Goal: Check status: Check status

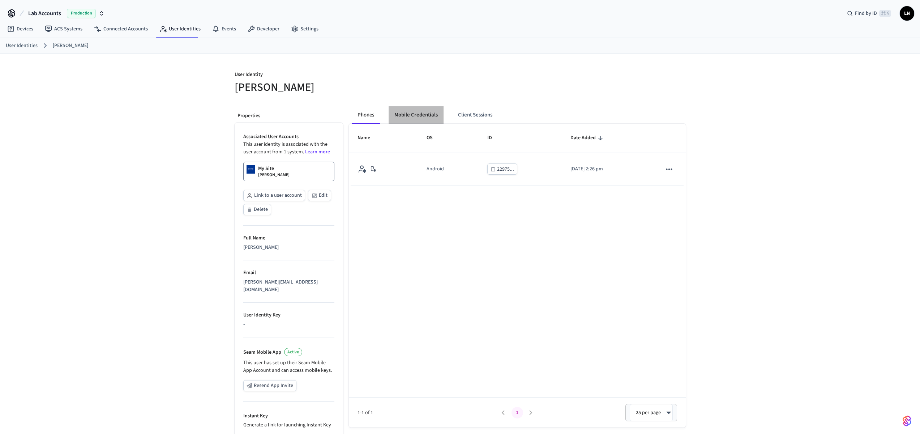
click at [411, 111] on button "Mobile Credentials" at bounding box center [416, 114] width 55 height 17
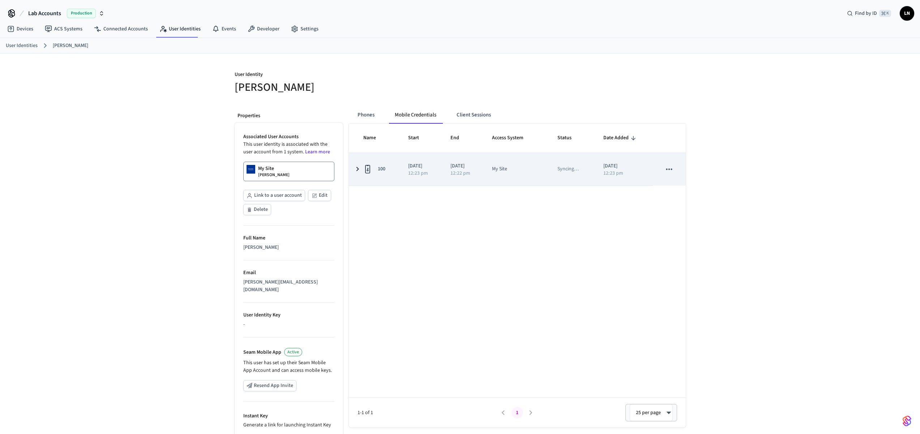
click at [579, 171] on p "Syncing …" at bounding box center [568, 169] width 21 height 8
click at [509, 175] on td "My Site" at bounding box center [515, 169] width 65 height 33
click at [671, 170] on icon "sticky table" at bounding box center [669, 169] width 9 height 9
drag, startPoint x: 579, startPoint y: 195, endPoint x: 549, endPoint y: 178, distance: 34.5
click at [579, 195] on div at bounding box center [463, 217] width 926 height 434
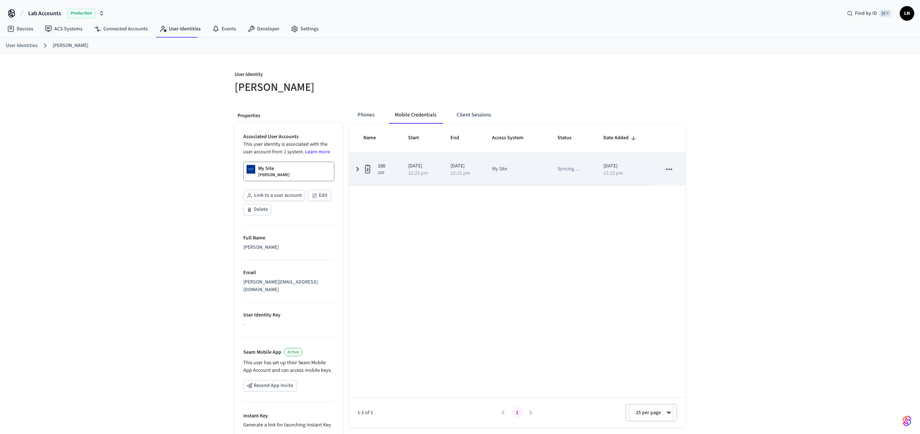
click at [537, 166] on div "My Site" at bounding box center [516, 169] width 48 height 8
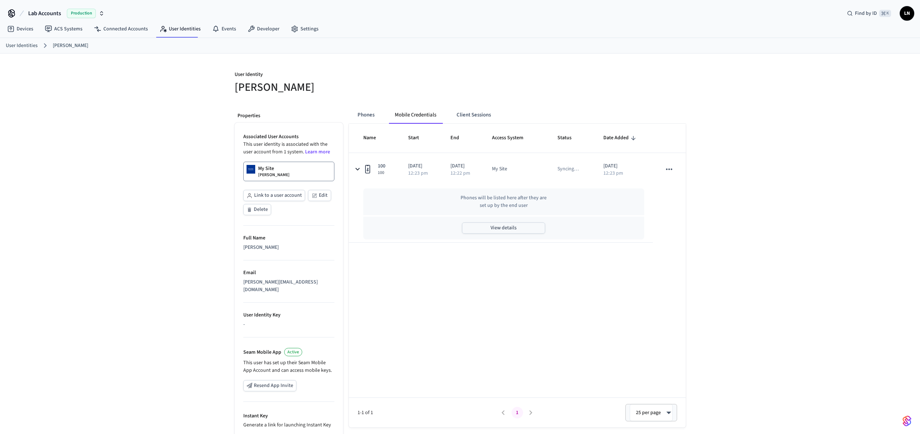
click at [479, 230] on button "View details" at bounding box center [503, 227] width 83 height 11
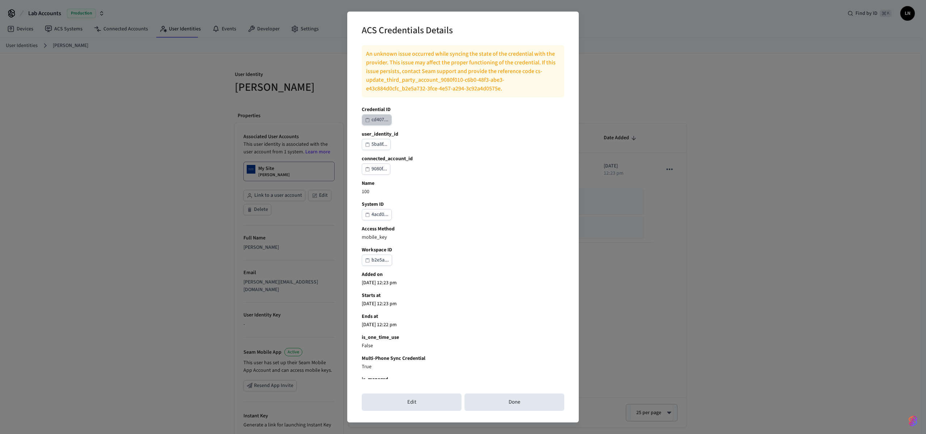
click at [381, 123] on div "cd407..." at bounding box center [379, 119] width 17 height 9
click at [490, 400] on button "Done" at bounding box center [514, 401] width 100 height 17
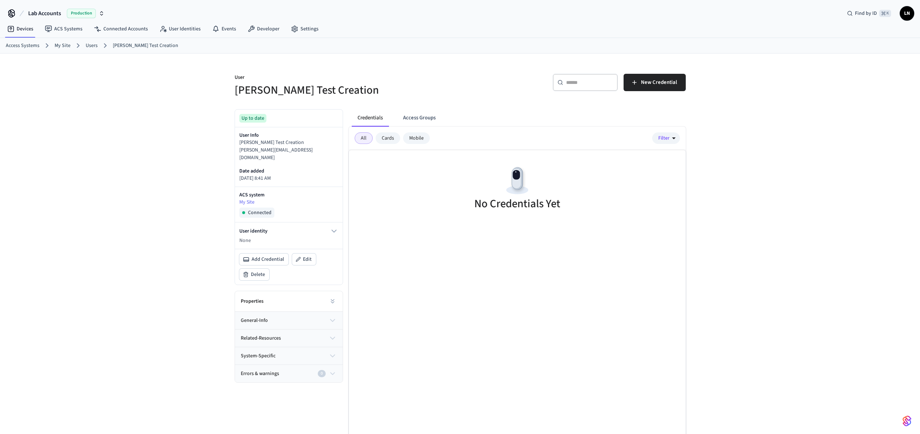
click at [405, 138] on div "Mobile" at bounding box center [416, 138] width 27 height 12
click at [363, 137] on div "All" at bounding box center [364, 138] width 18 height 12
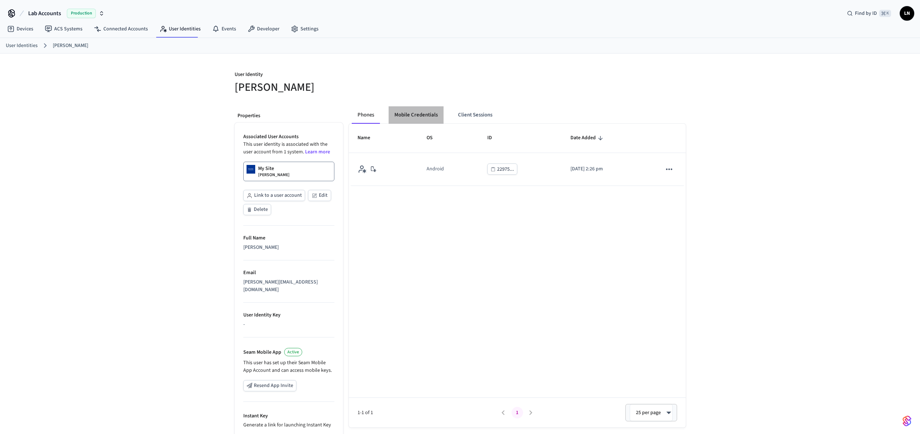
click at [434, 112] on button "Mobile Credentials" at bounding box center [416, 114] width 55 height 17
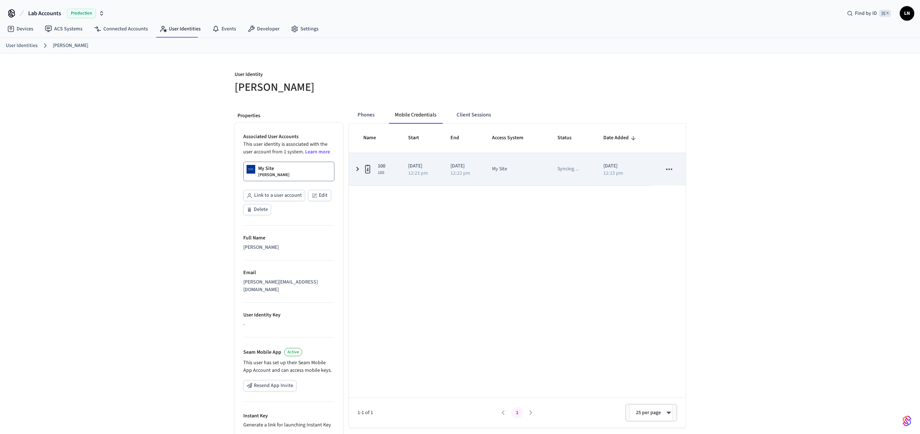
click at [353, 166] on icon "sticky table" at bounding box center [357, 169] width 9 height 9
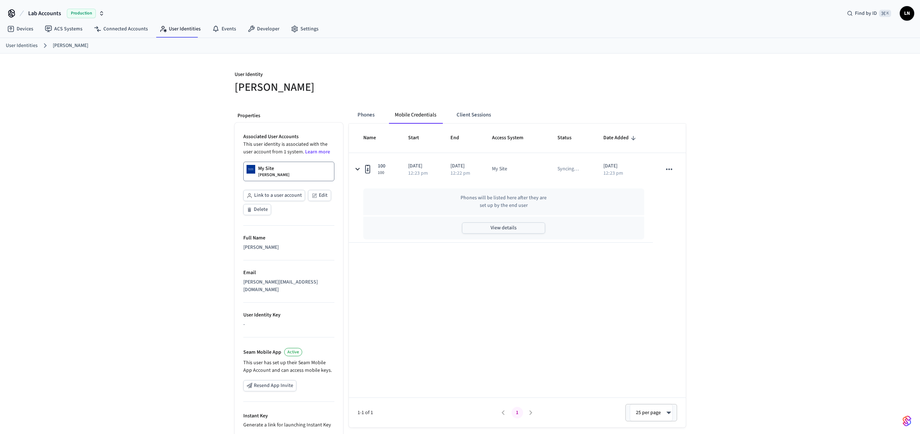
click at [492, 227] on button "View details" at bounding box center [503, 227] width 83 height 11
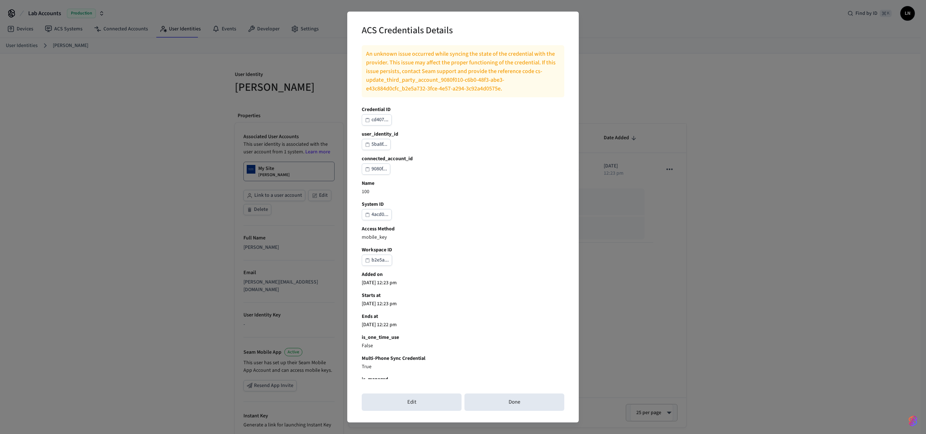
click at [445, 80] on p "An unknown issue occurred while syncing the state of the credential with the pr…" at bounding box center [463, 71] width 194 height 43
click at [512, 89] on p "An unknown issue occurred while syncing the state of the credential with the pr…" at bounding box center [463, 71] width 194 height 43
